Goal: Obtain resource: Download file/media

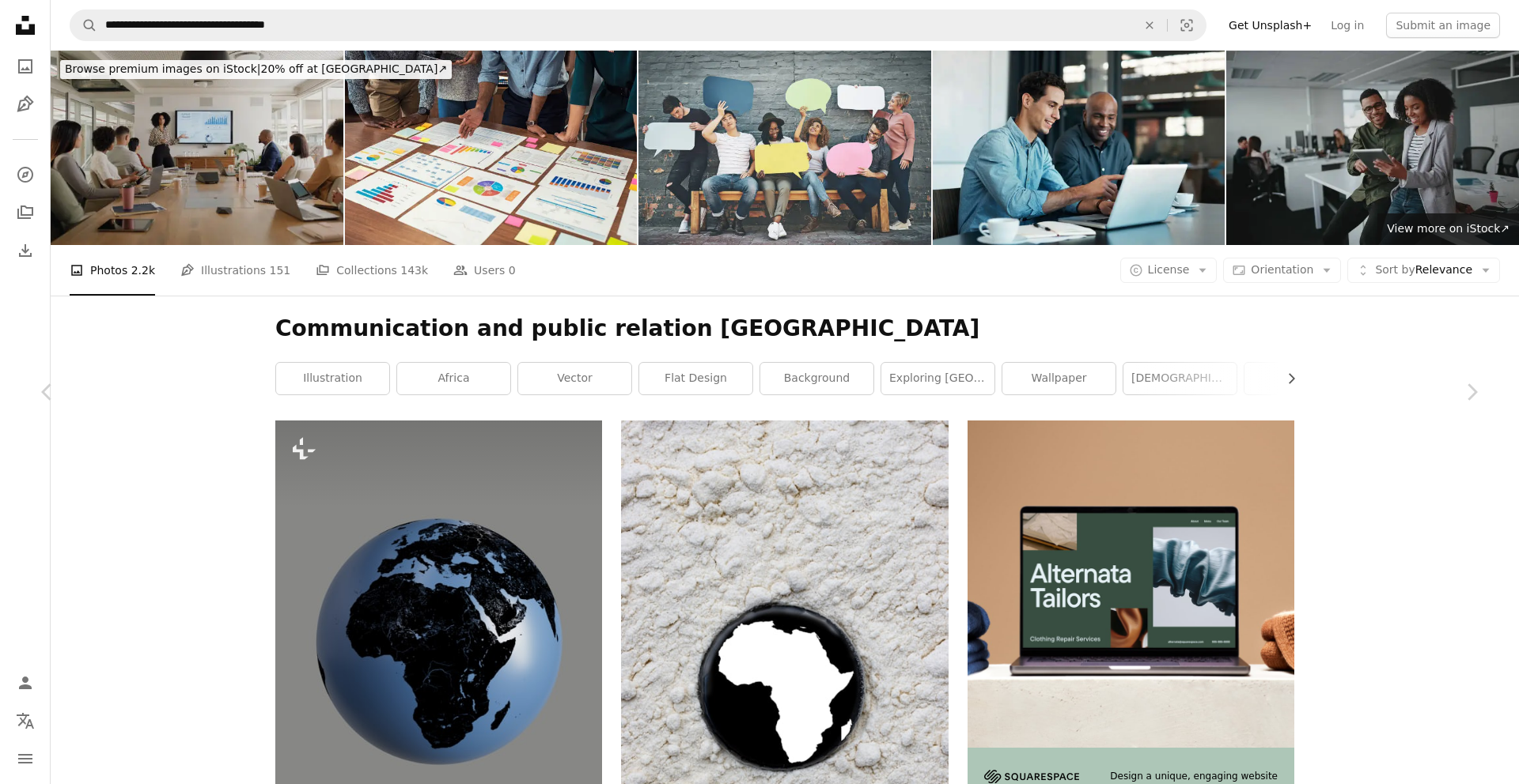
scroll to position [4020, 0]
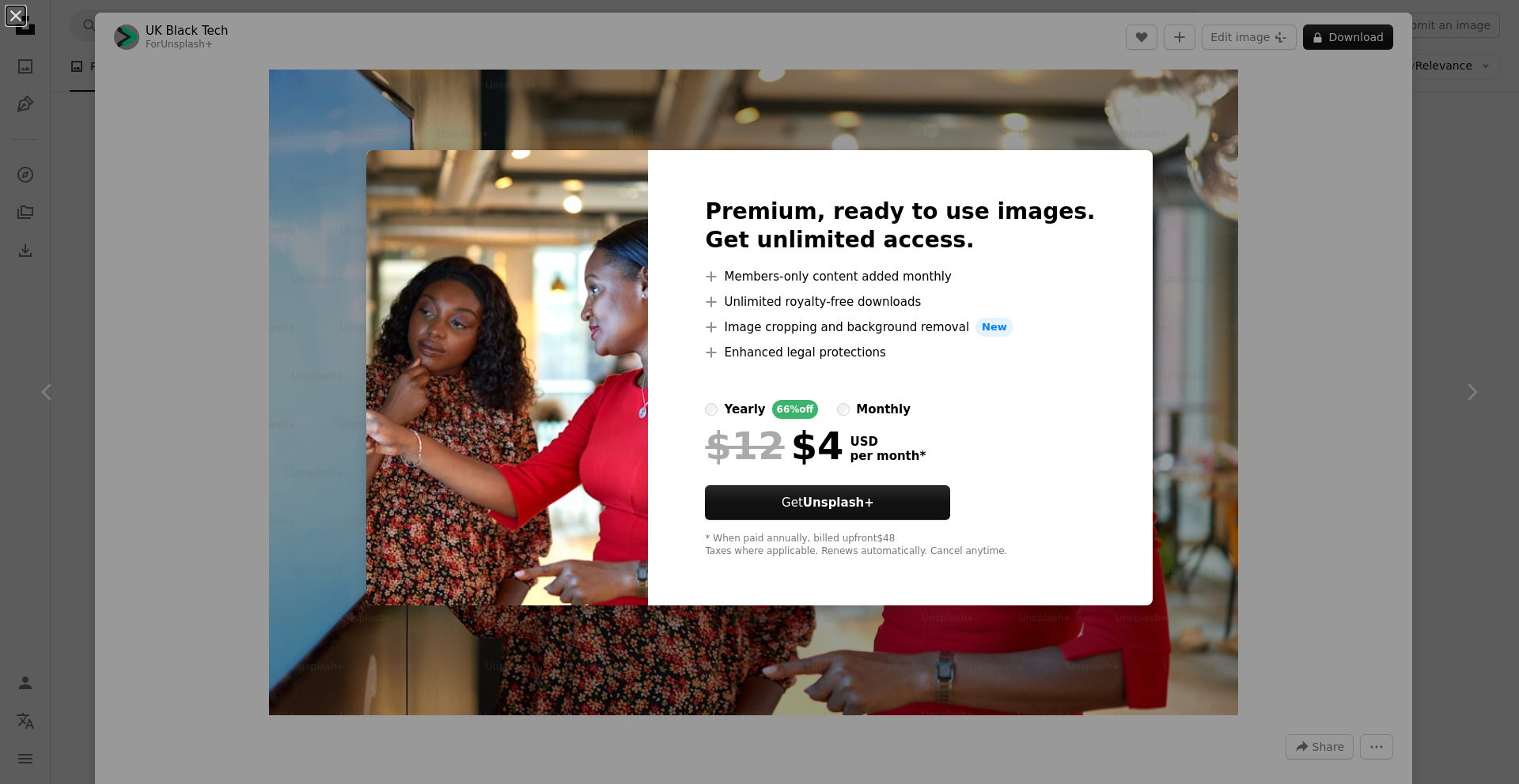
click at [1174, 134] on div "An X shape Premium, ready to use images. Get unlimited access. A plus sign Memb…" at bounding box center [759, 392] width 1519 height 784
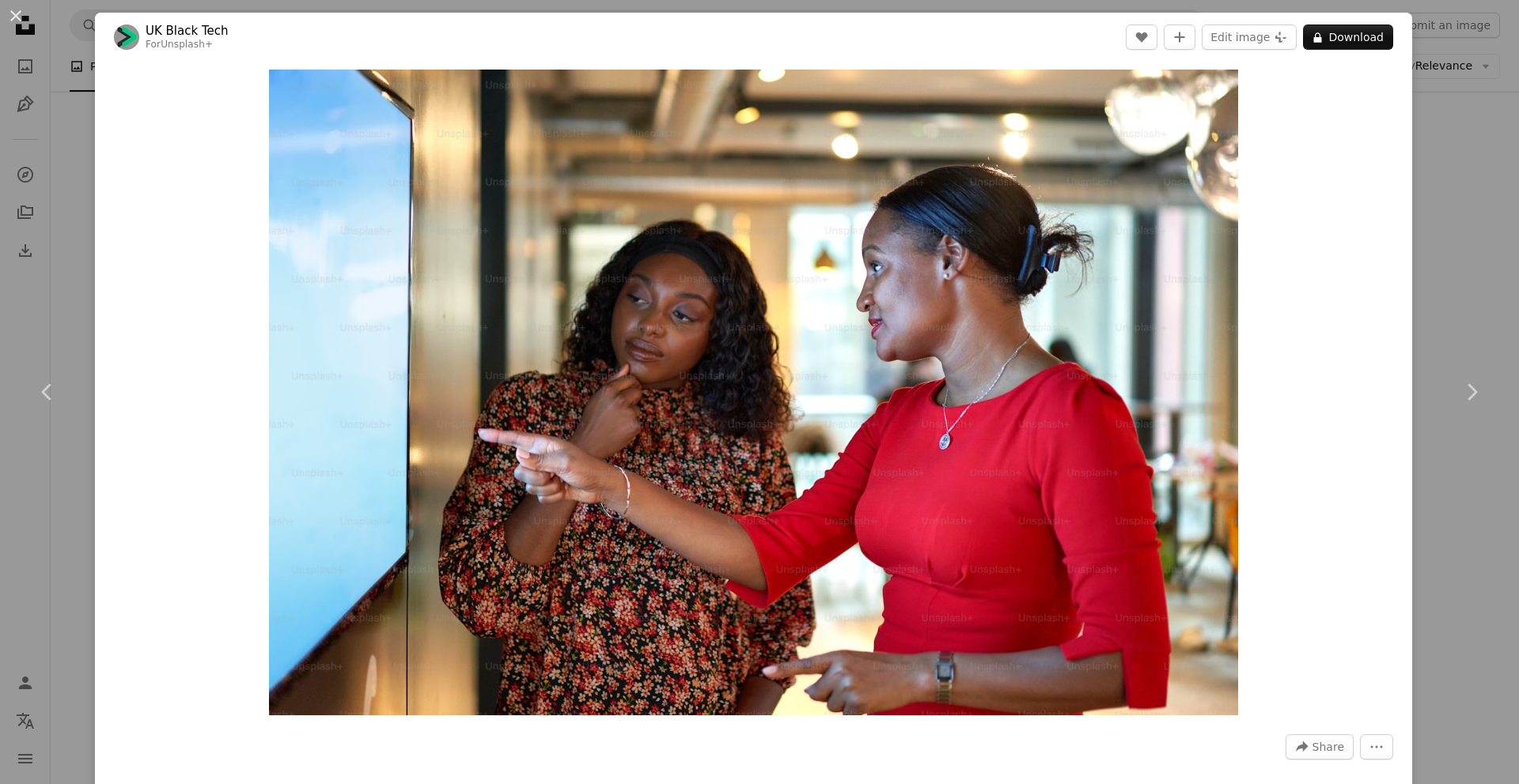
click at [59, 86] on div "An X shape Chevron left Chevron right UK Black Tech For Unsplash+ A heart A plu…" at bounding box center [759, 392] width 1519 height 784
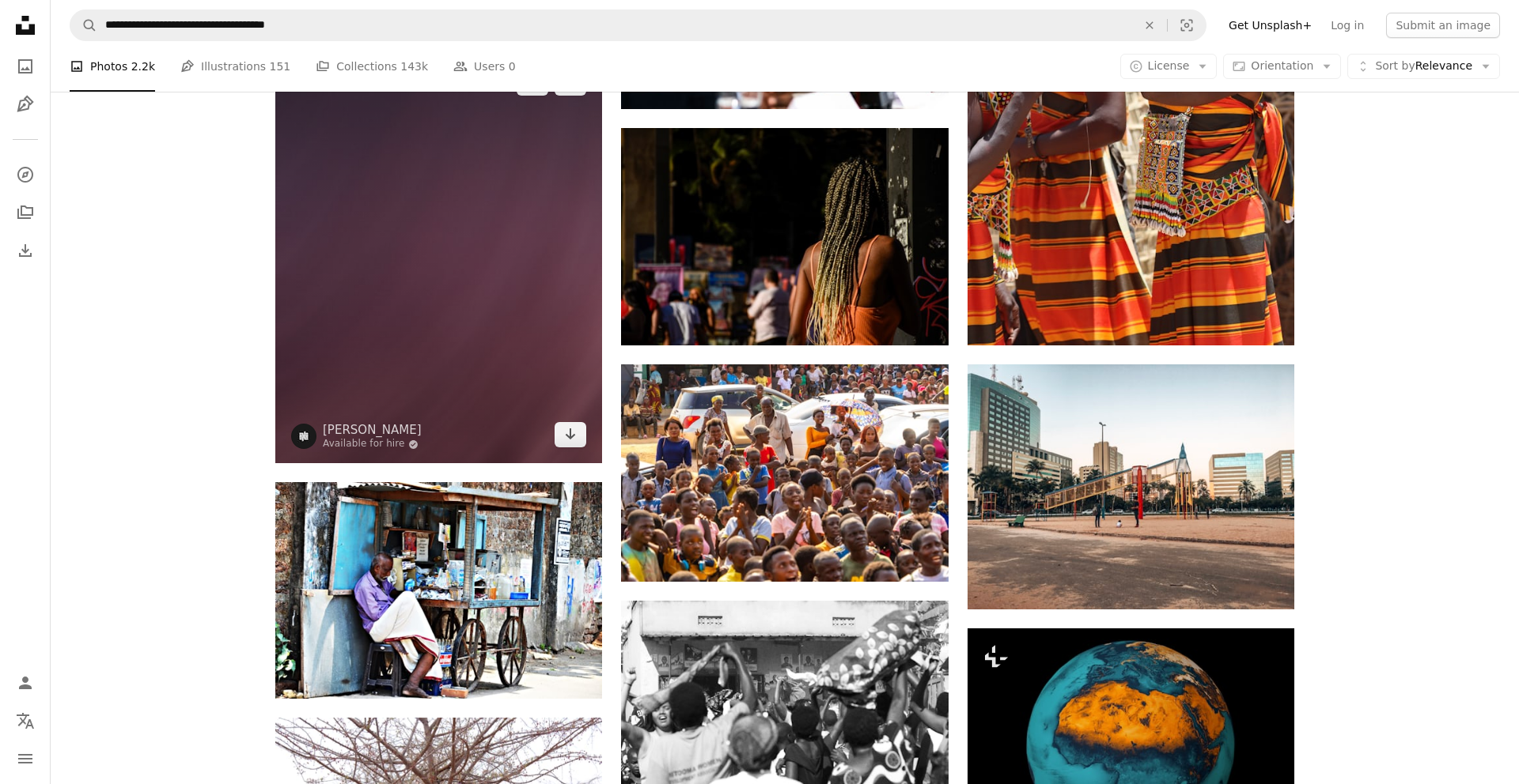
scroll to position [5124, 0]
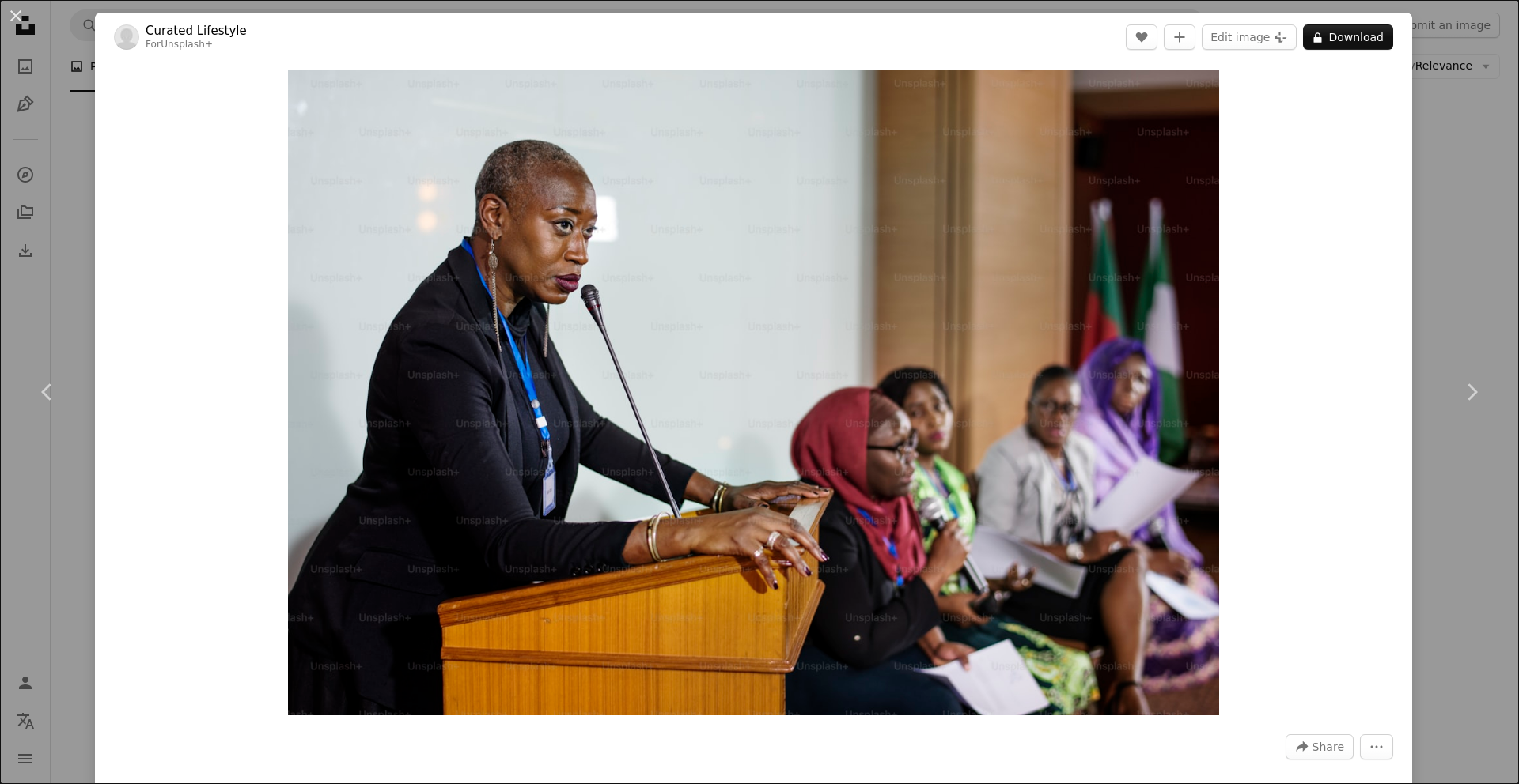
click at [72, 87] on div "An X shape Chevron left Chevron right Curated Lifestyle For Unsplash+ A heart A…" at bounding box center [759, 392] width 1519 height 784
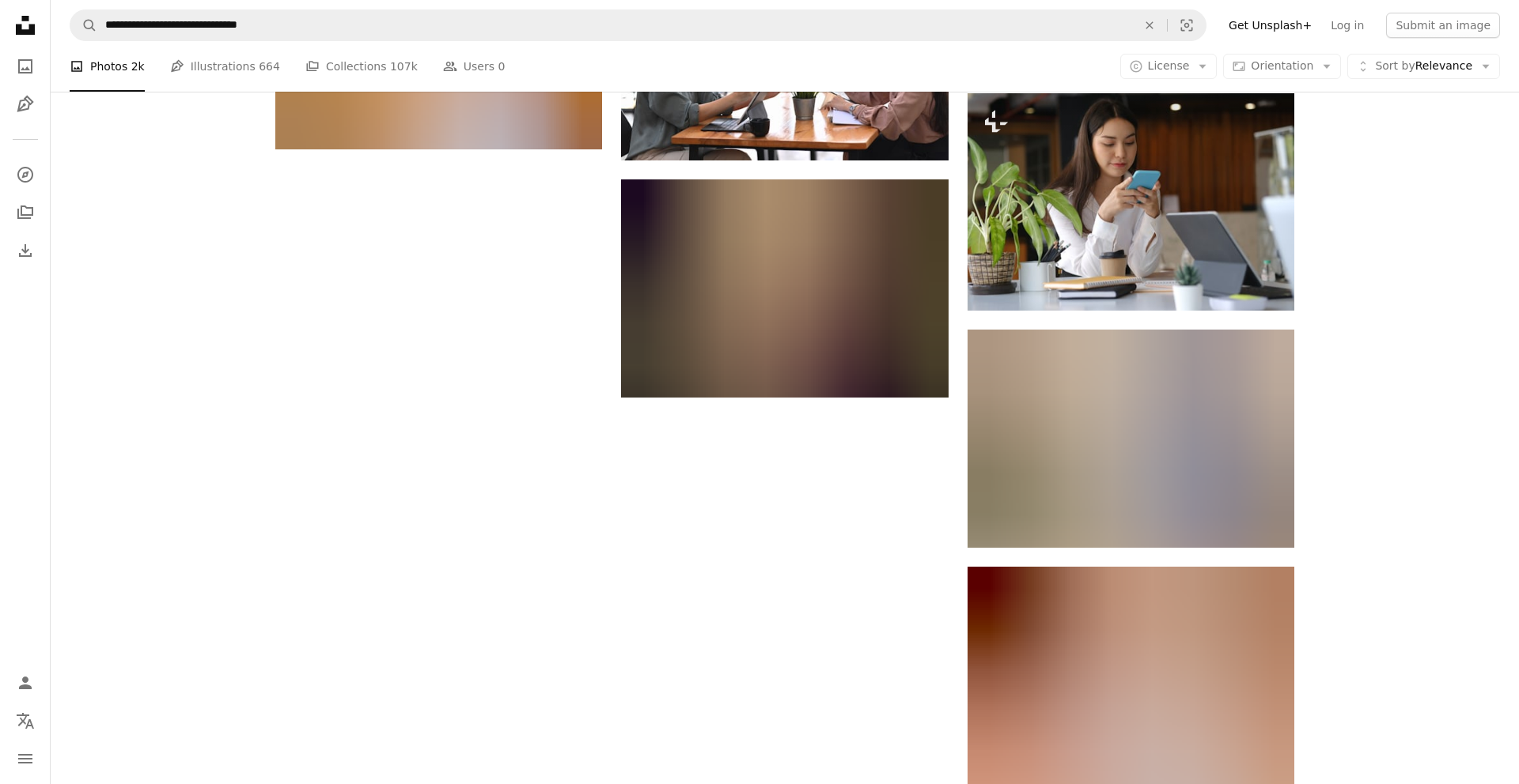
scroll to position [993, 0]
